Goal: Task Accomplishment & Management: Manage account settings

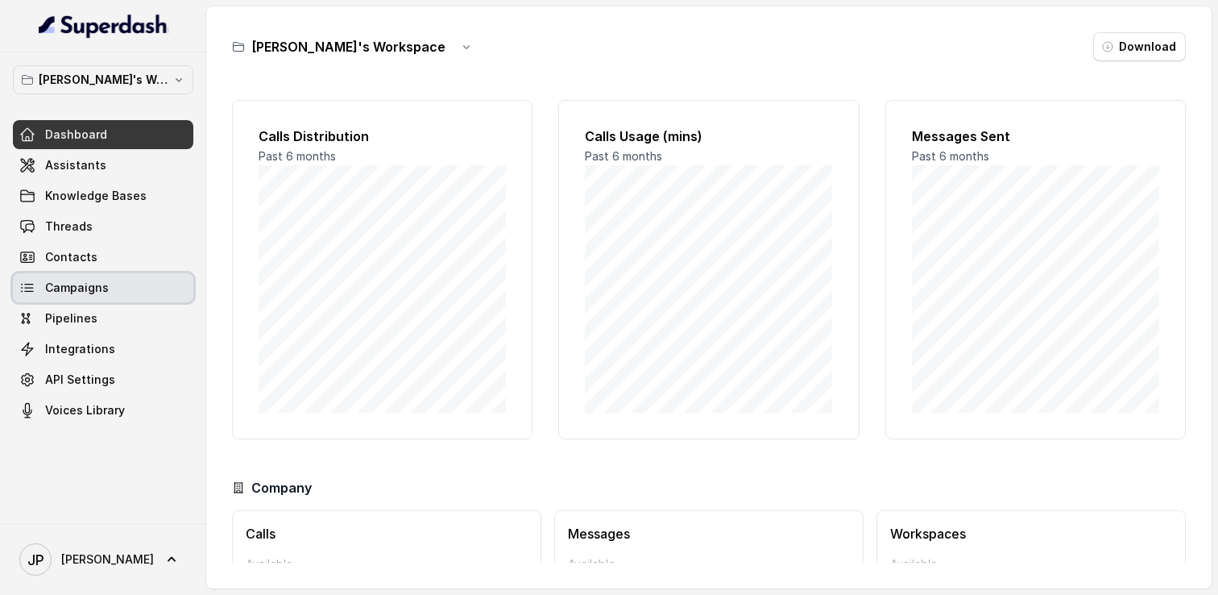
click at [78, 286] on span "Campaigns" at bounding box center [77, 288] width 64 height 16
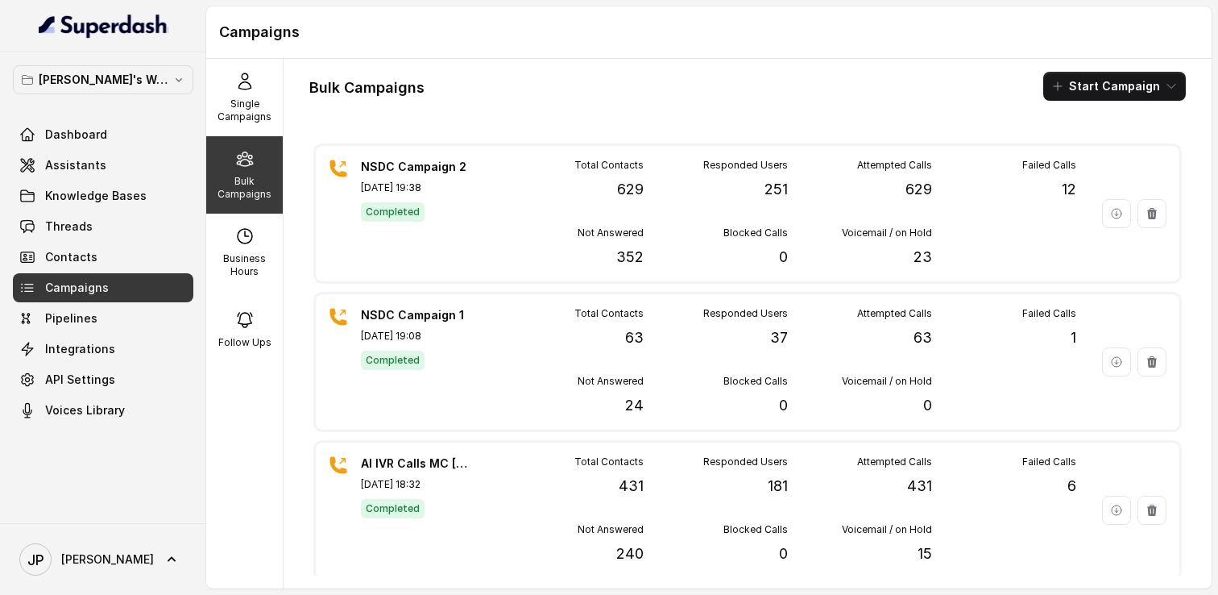
click at [724, 103] on div "Bulk Campaigns Start Campaign NSDC Campaign 2 [DATE] 19:38 Completed Total Cont…" at bounding box center [748, 323] width 928 height 529
